Goal: Transaction & Acquisition: Subscribe to service/newsletter

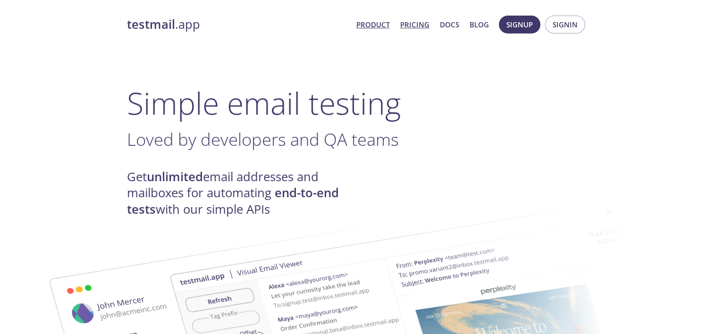
click at [415, 27] on link "Pricing" at bounding box center [414, 24] width 29 height 12
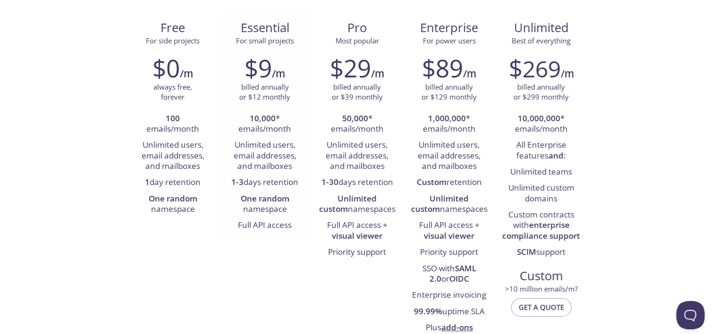
scroll to position [47, 0]
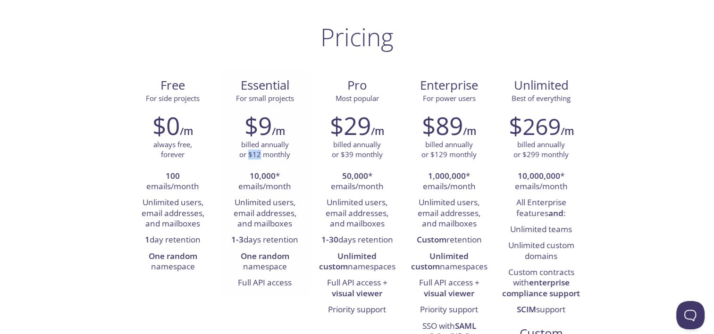
drag, startPoint x: 261, startPoint y: 155, endPoint x: 248, endPoint y: 155, distance: 13.7
click at [248, 155] on p "billed annually or $12 monthly" at bounding box center [264, 150] width 51 height 20
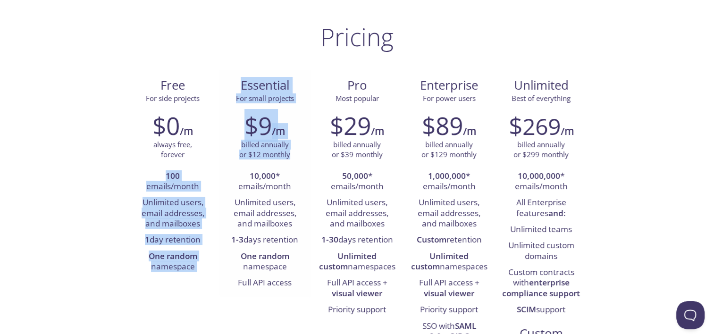
drag, startPoint x: 248, startPoint y: 155, endPoint x: 218, endPoint y: 162, distance: 30.2
click at [218, 162] on div "Free For side projects $0 /m always free, forever 100 emails/month Unlimited us…" at bounding box center [357, 235] width 460 height 330
click at [277, 157] on p "billed annually or $12 monthly" at bounding box center [264, 150] width 51 height 20
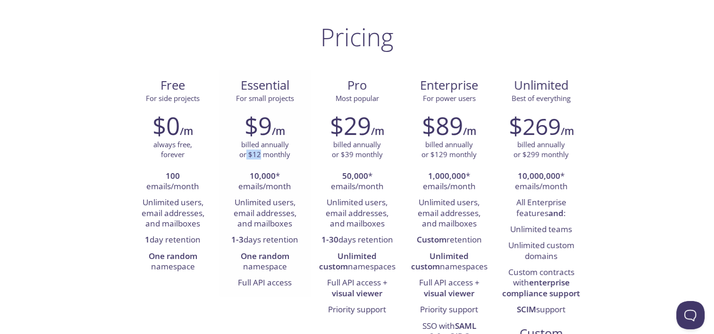
drag, startPoint x: 260, startPoint y: 154, endPoint x: 247, endPoint y: 157, distance: 13.4
click at [247, 157] on p "billed annually or $12 monthly" at bounding box center [264, 150] width 51 height 20
copy p "$12"
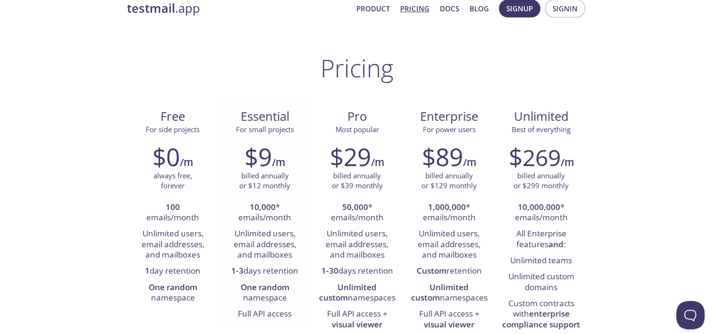
scroll to position [0, 0]
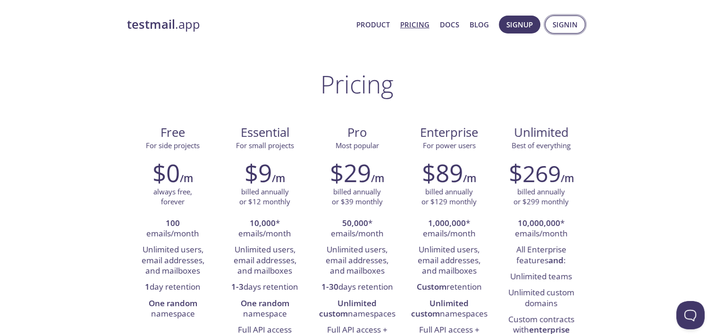
click at [562, 25] on span "Signin" at bounding box center [564, 24] width 25 height 12
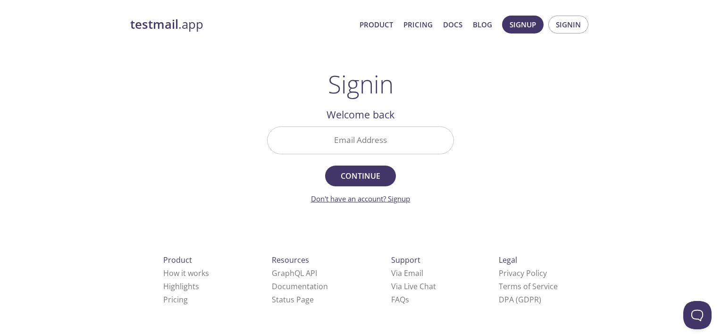
click at [409, 199] on link "Don't have an account? Signup" at bounding box center [360, 198] width 99 height 9
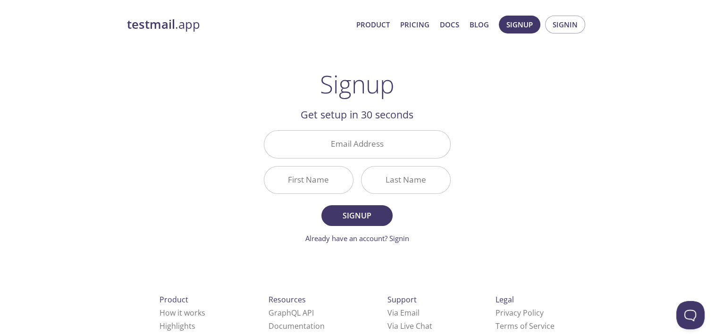
click at [532, 224] on div "testmail .app Product Pricing Docs Blog Signup Signin Signup Get setup in 30 se…" at bounding box center [357, 225] width 483 height 433
click at [370, 129] on div "Email Address" at bounding box center [357, 143] width 194 height 35
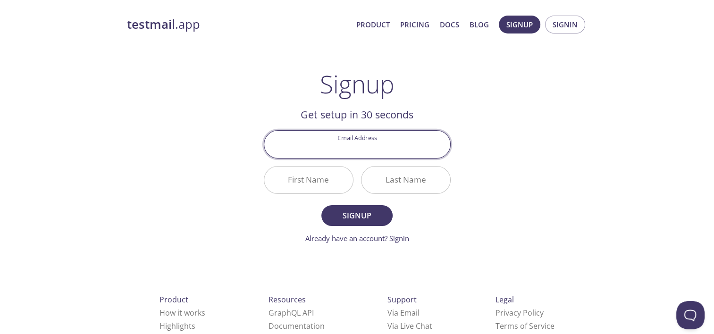
click at [367, 141] on input "Email Address" at bounding box center [357, 144] width 186 height 27
click at [526, 167] on div "testmail .app Product Pricing Docs Blog Signup Signin Signup Get setup in 30 se…" at bounding box center [357, 225] width 483 height 433
